Goal: Information Seeking & Learning: Check status

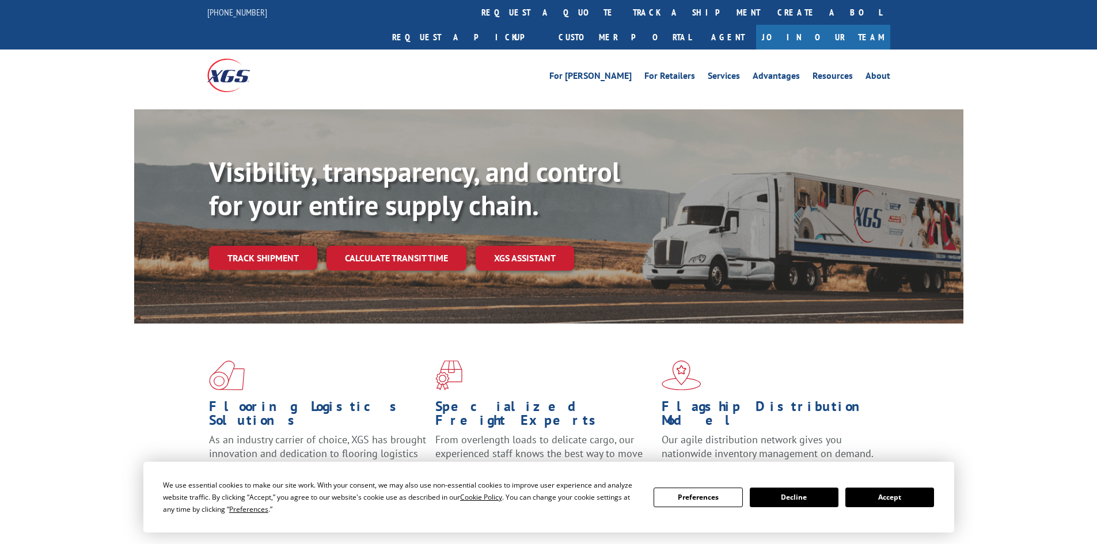
click at [281, 250] on div "Visibility, transparency, and control for your entire supply chain. Track shipm…" at bounding box center [586, 236] width 755 height 161
click at [271, 246] on link "Track shipment" at bounding box center [263, 258] width 108 height 24
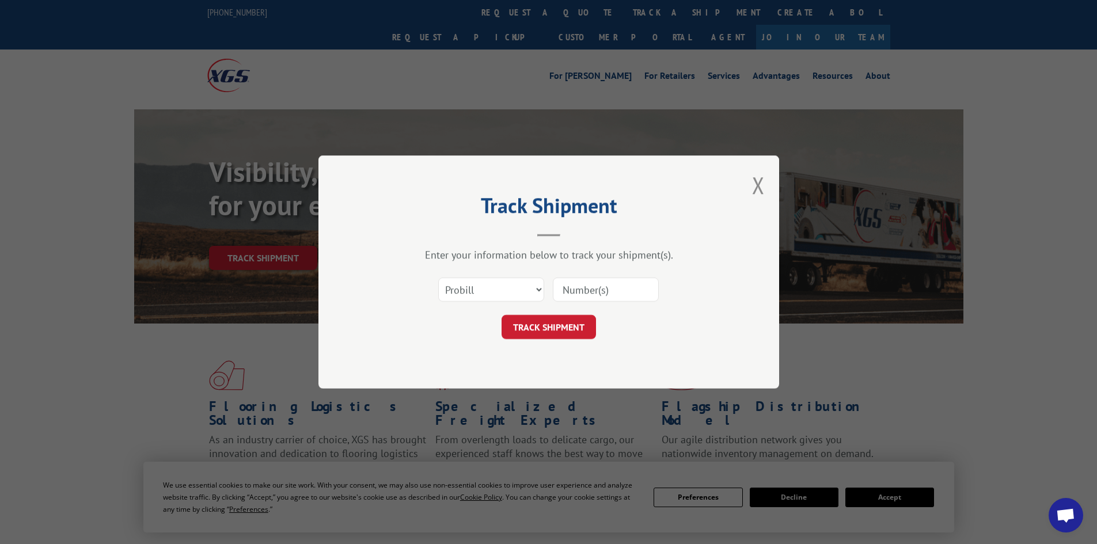
click at [588, 286] on input at bounding box center [606, 290] width 106 height 24
paste input "6867369"
type input "6867369"
click at [571, 331] on button "TRACK SHIPMENT" at bounding box center [549, 327] width 94 height 24
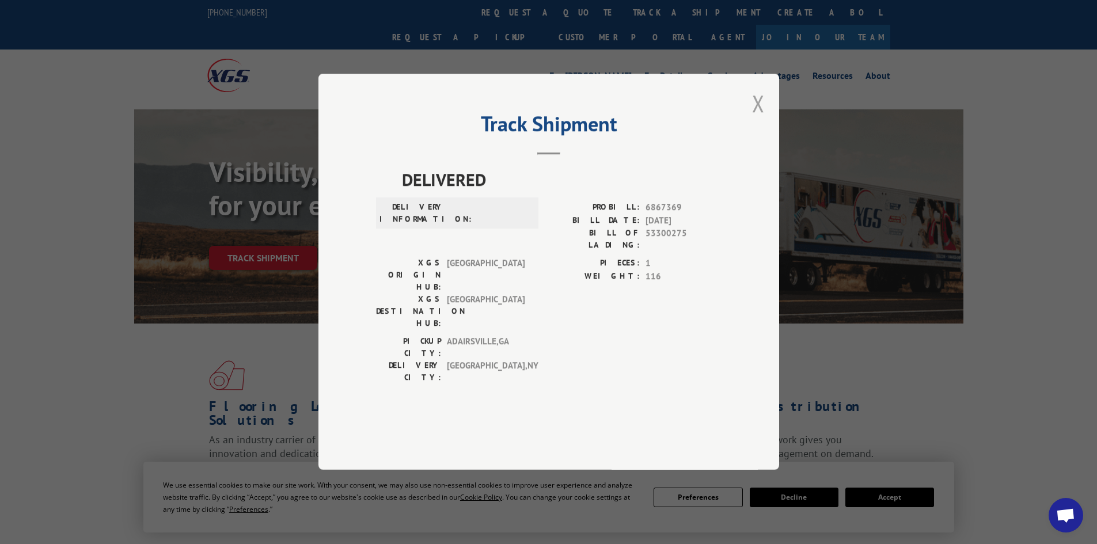
click at [756, 119] on button "Close modal" at bounding box center [758, 103] width 13 height 31
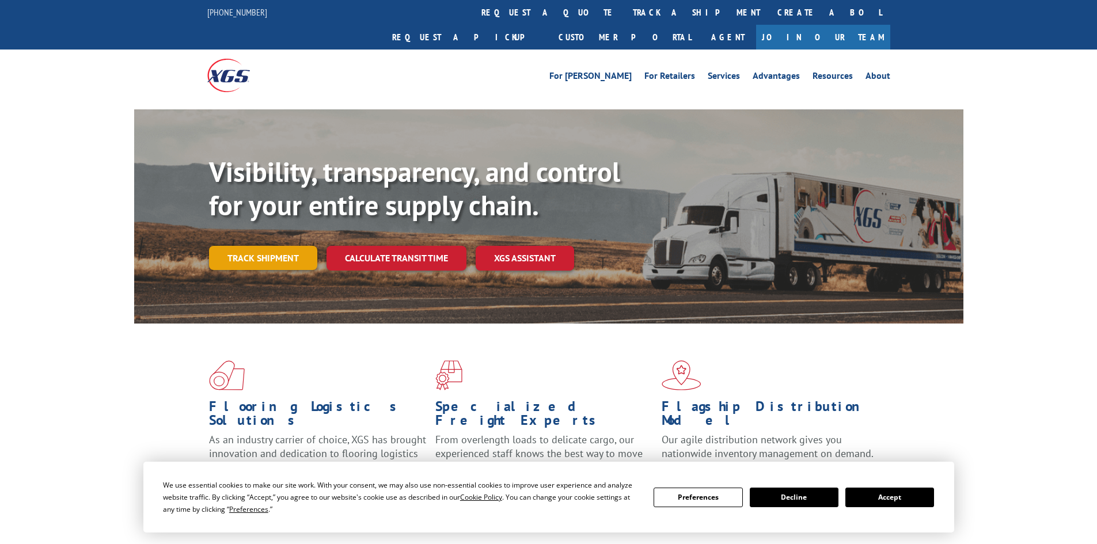
click at [271, 246] on link "Track shipment" at bounding box center [263, 258] width 108 height 24
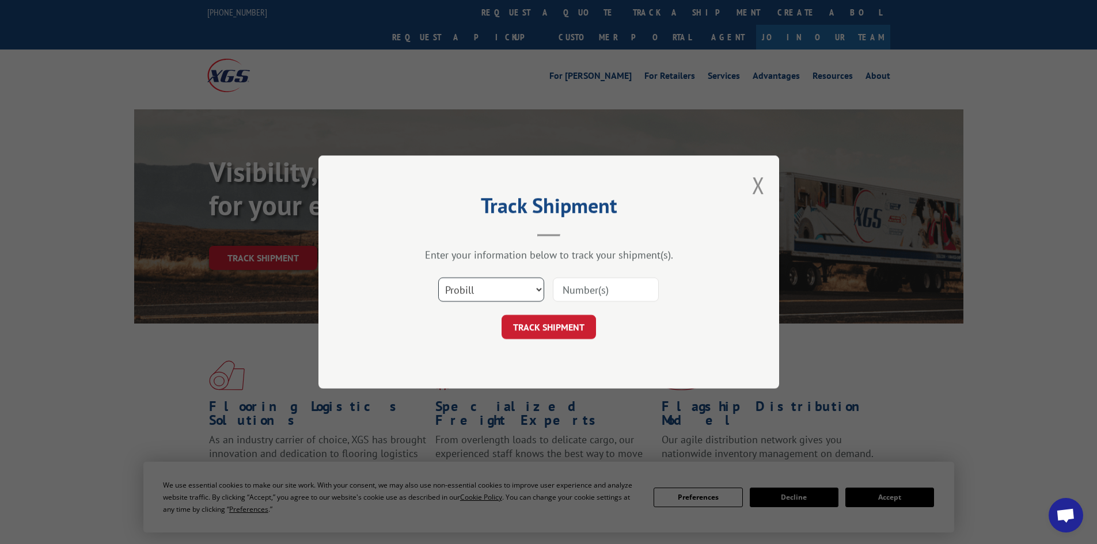
drag, startPoint x: 492, startPoint y: 290, endPoint x: 480, endPoint y: 301, distance: 16.7
click at [492, 290] on select "Select category... Probill BOL PO" at bounding box center [491, 290] width 106 height 24
select select "bol"
click at [438, 278] on select "Select category... Probill BOL PO" at bounding box center [491, 290] width 106 height 24
click at [564, 284] on input at bounding box center [606, 290] width 106 height 24
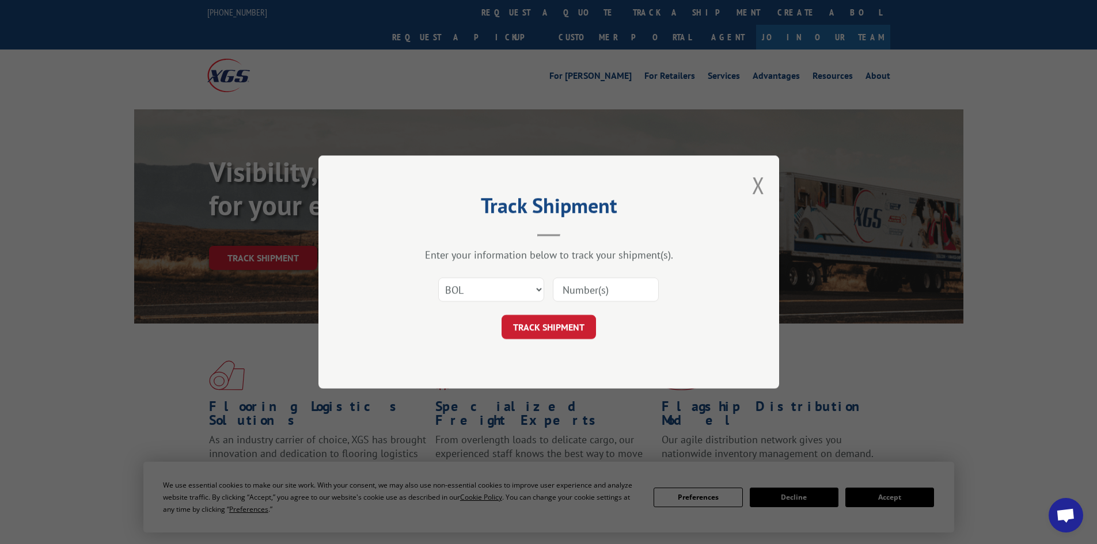
paste input "6867369"
type input "6867369"
click at [554, 329] on button "TRACK SHIPMENT" at bounding box center [549, 327] width 94 height 24
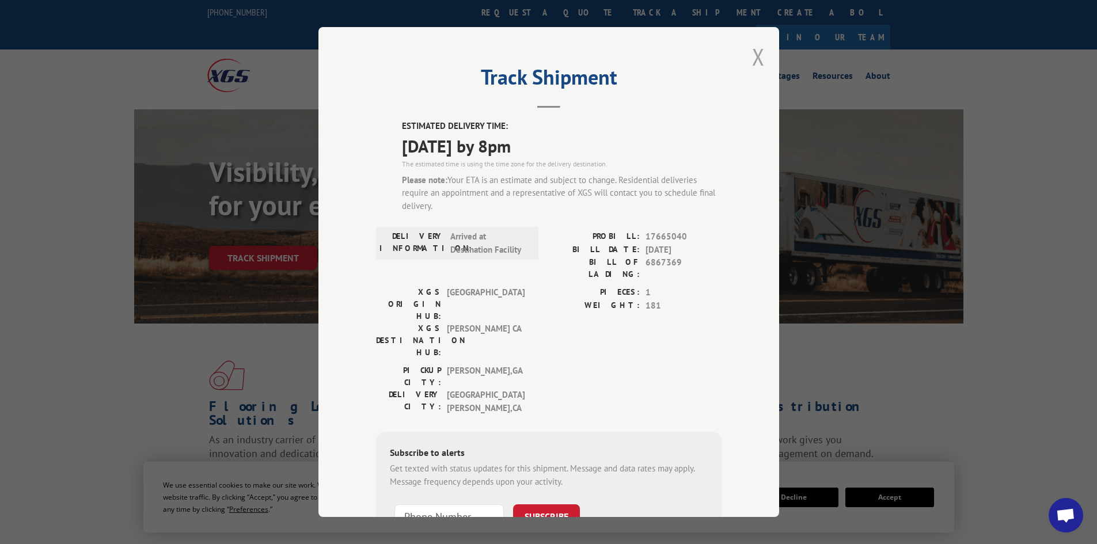
click at [756, 54] on button "Close modal" at bounding box center [758, 56] width 13 height 31
